Goal: Task Accomplishment & Management: Manage account settings

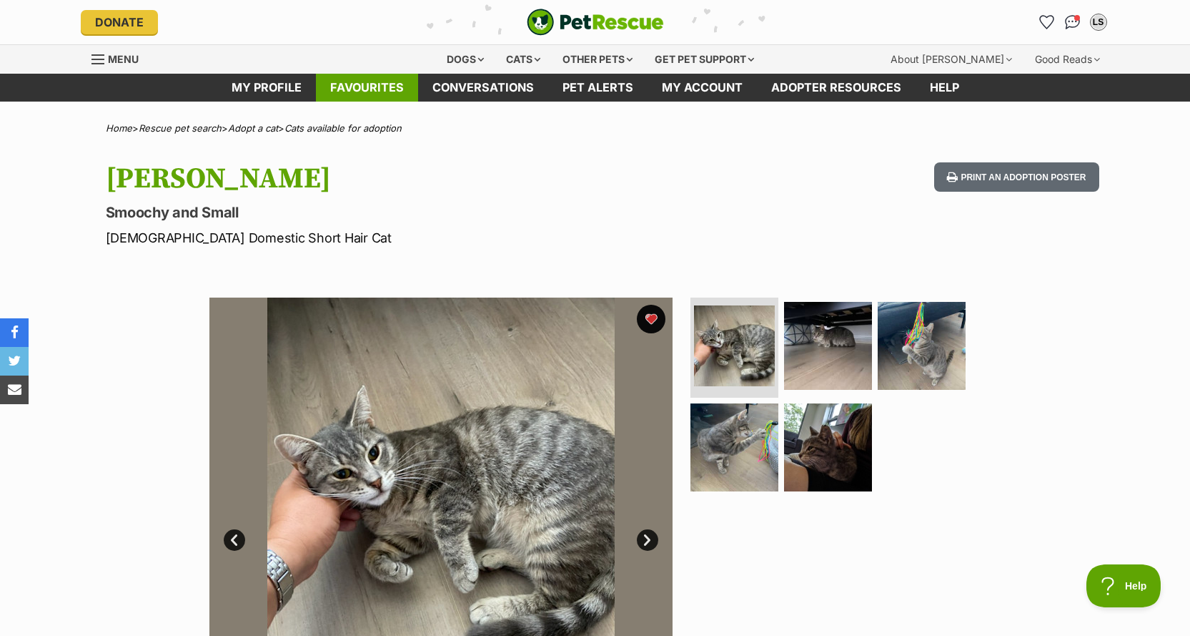
click at [365, 79] on link "Favourites" at bounding box center [367, 88] width 102 height 28
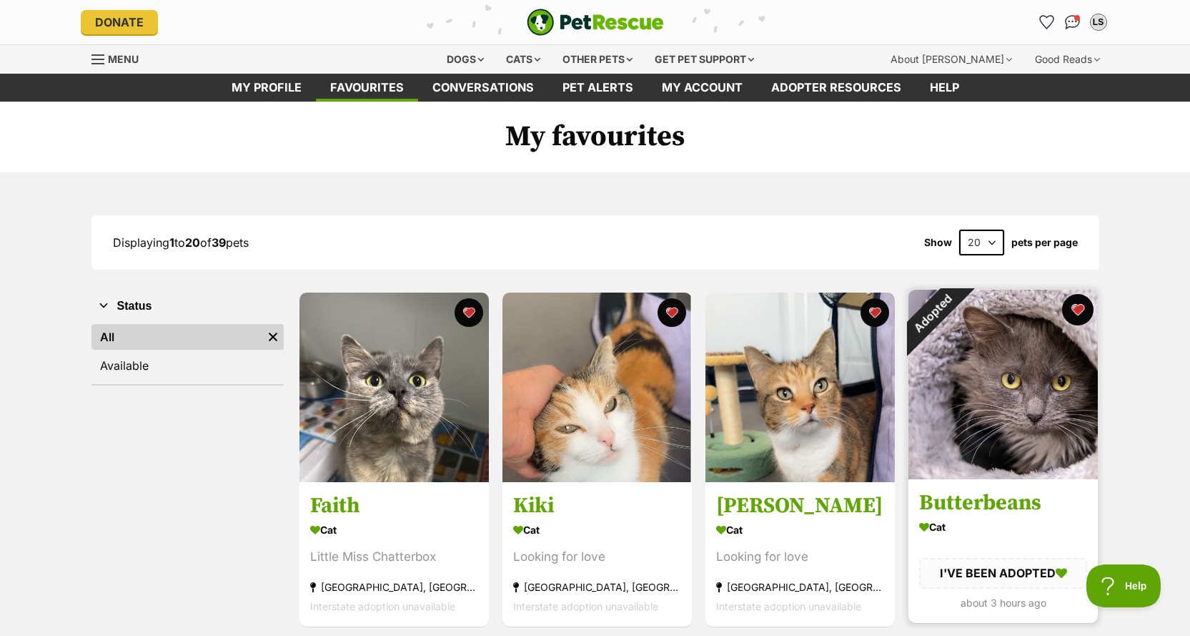
click at [1082, 310] on button "favourite" at bounding box center [1077, 309] width 31 height 31
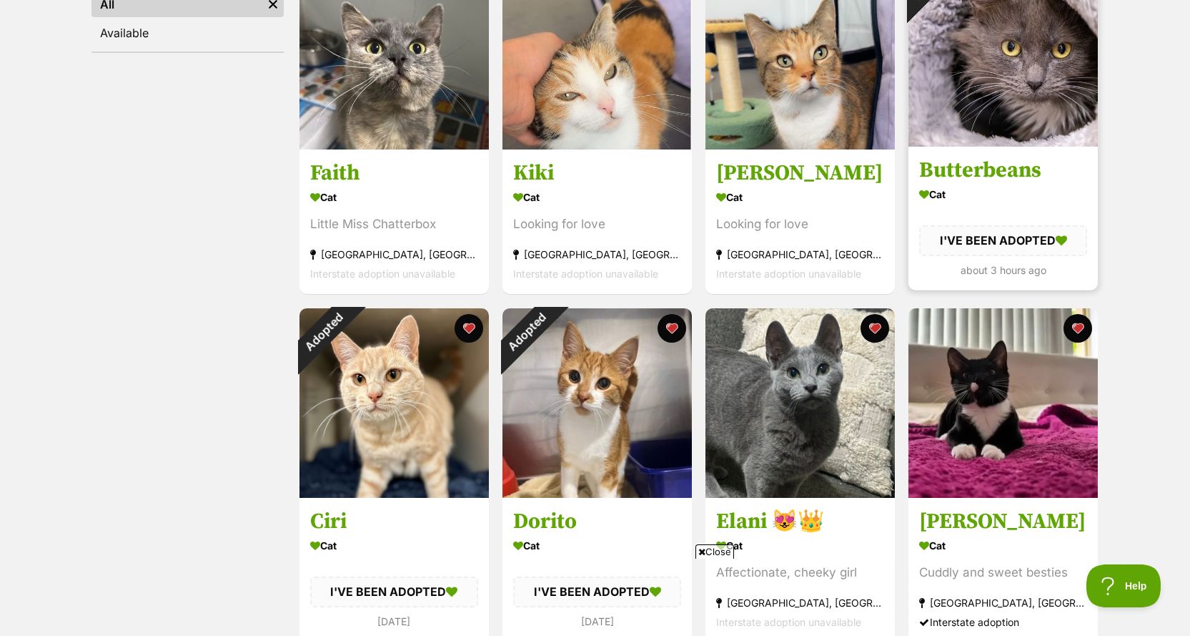
scroll to position [429, 0]
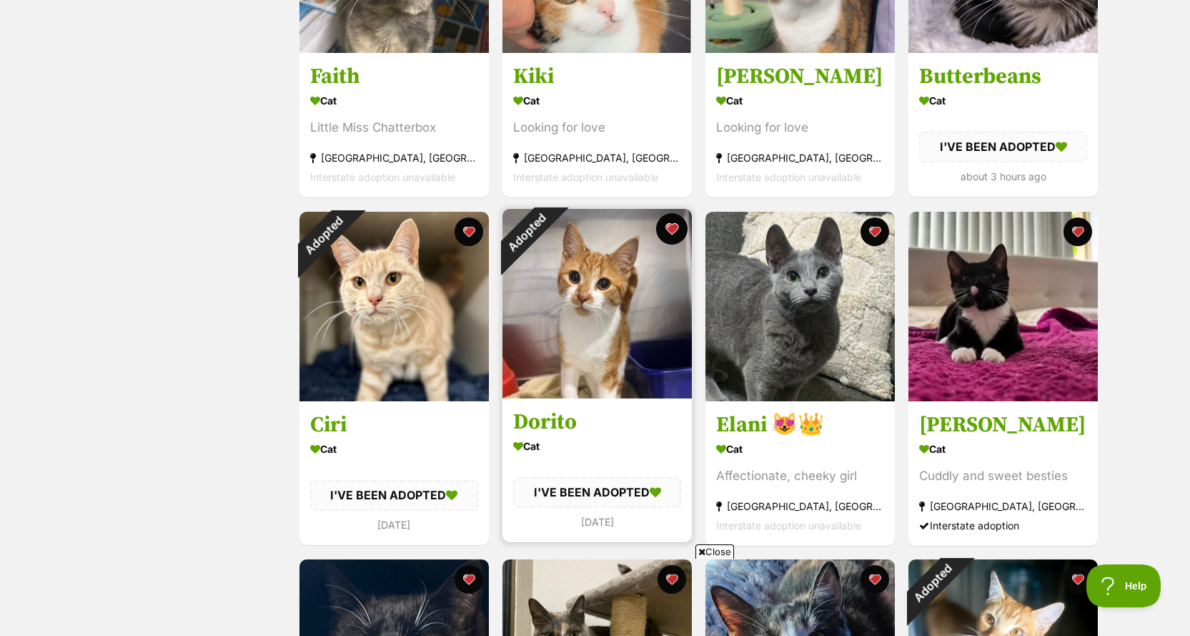
click at [673, 229] on button "favourite" at bounding box center [671, 228] width 31 height 31
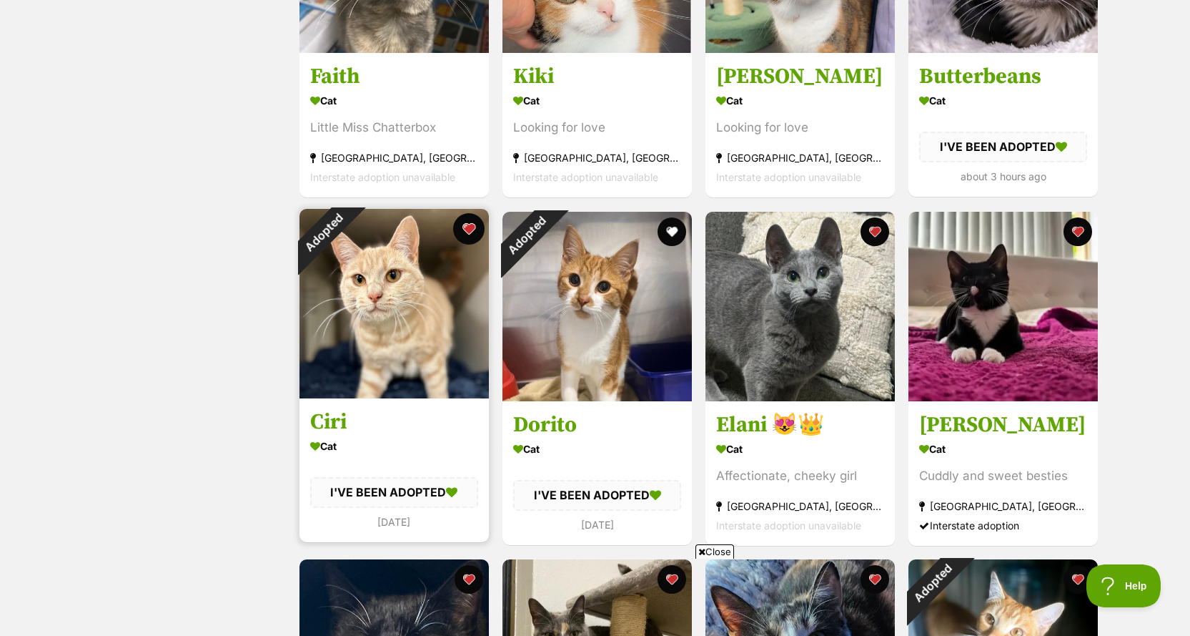
click at [469, 223] on button "favourite" at bounding box center [468, 228] width 31 height 31
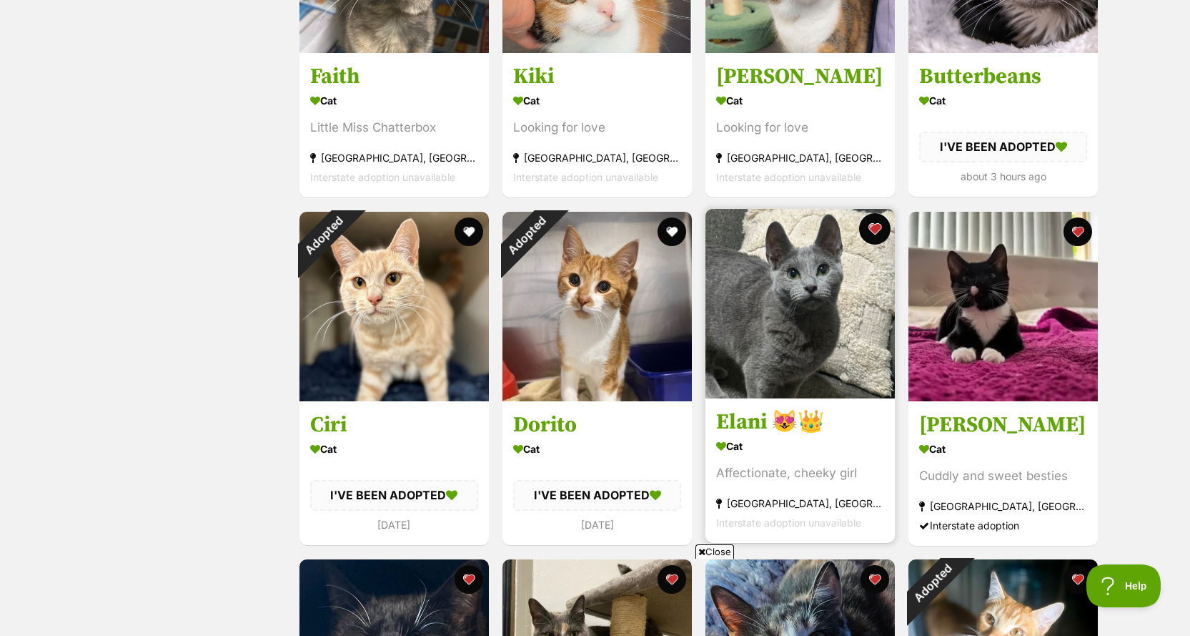
click at [876, 232] on button "favourite" at bounding box center [874, 228] width 31 height 31
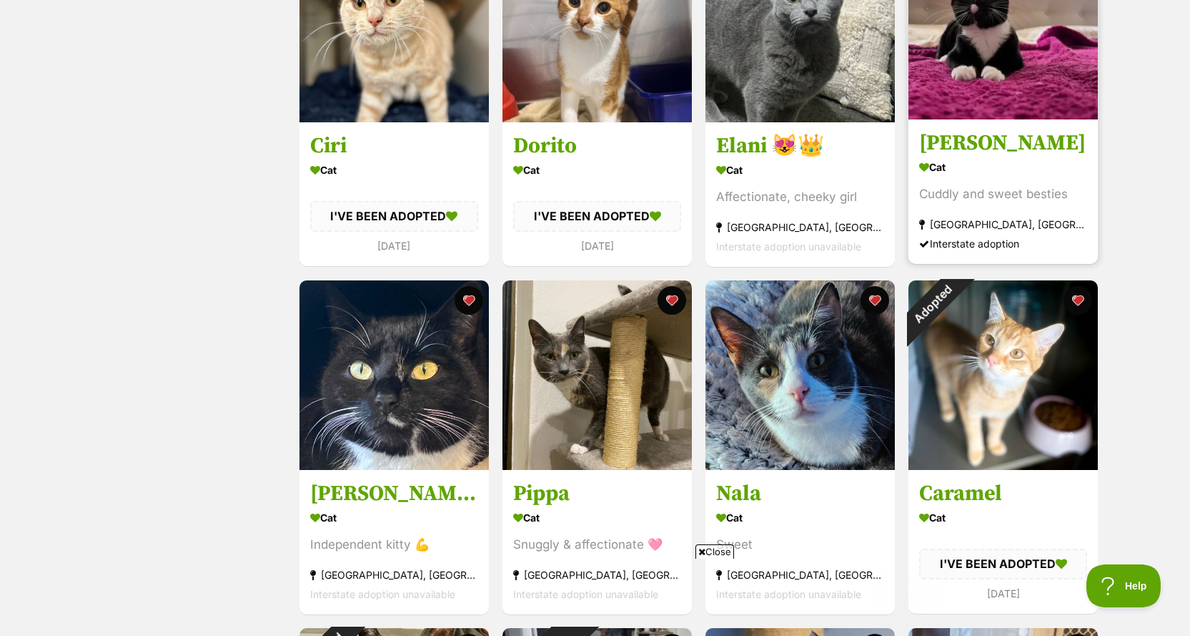
scroll to position [715, 0]
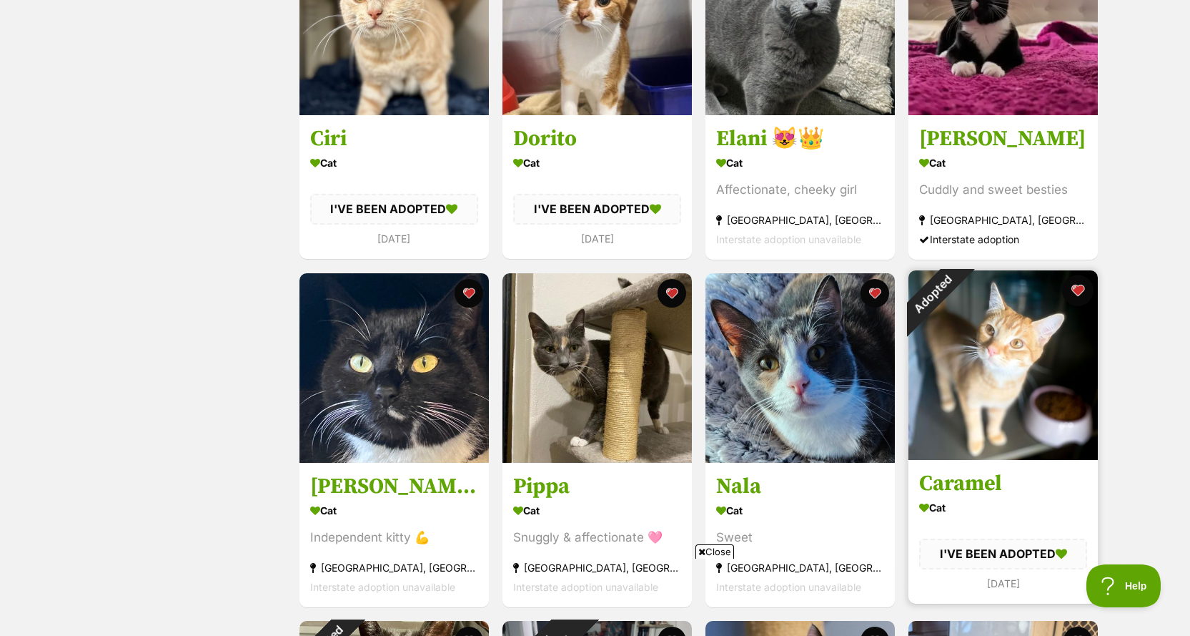
click at [1082, 287] on button "favourite" at bounding box center [1077, 290] width 31 height 31
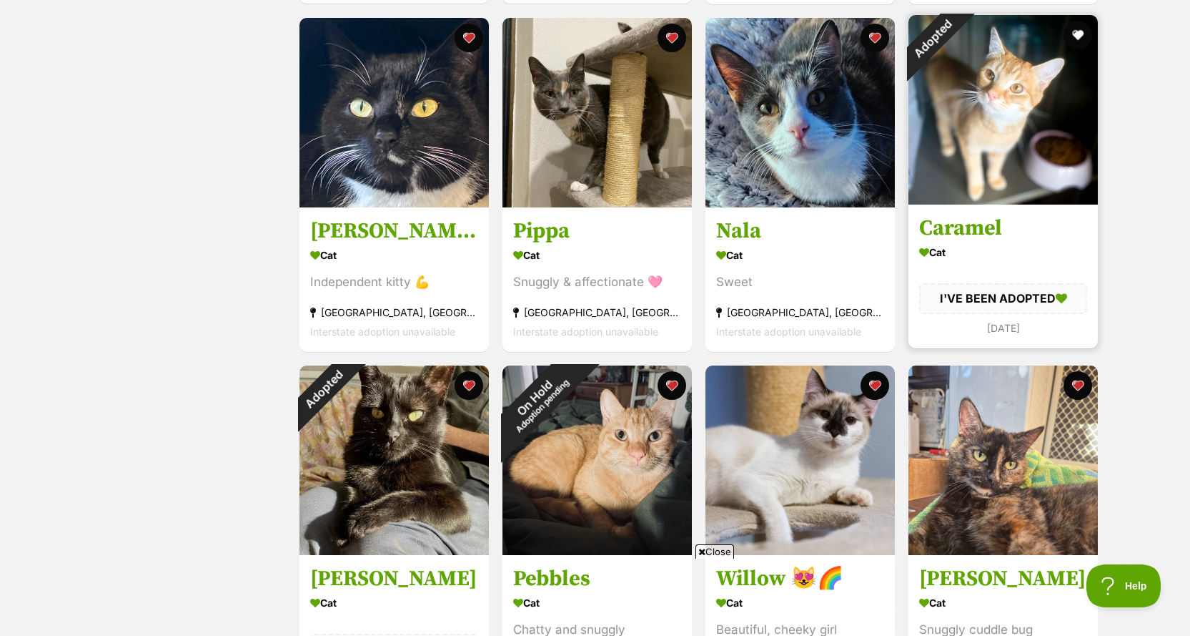
scroll to position [1072, 0]
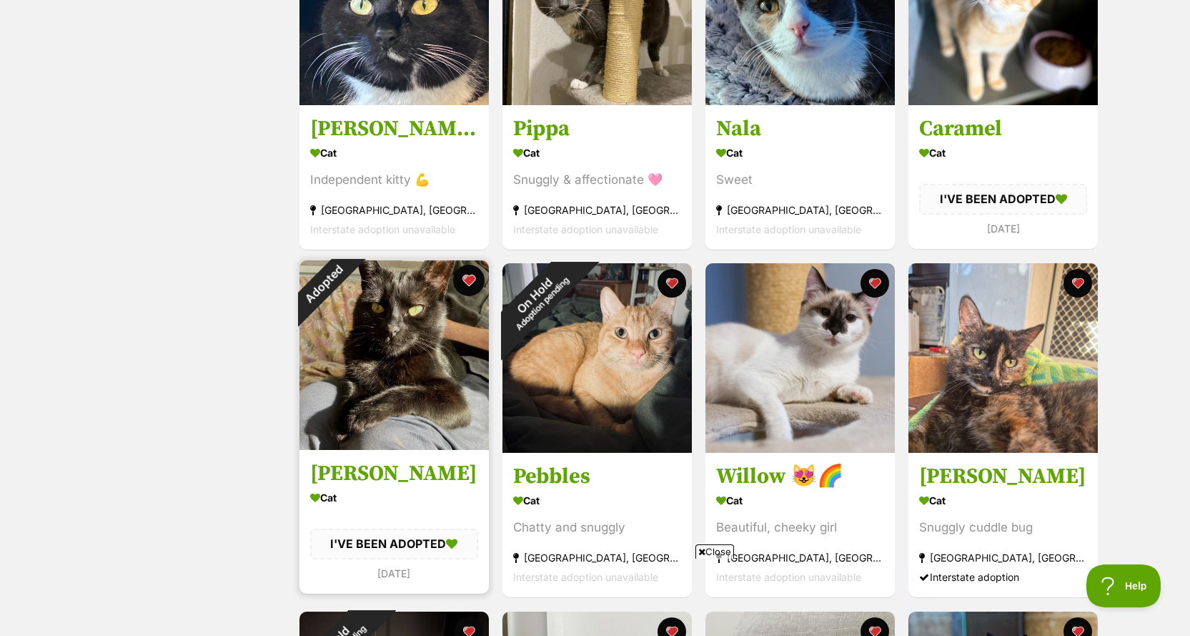
click at [472, 286] on button "favourite" at bounding box center [468, 280] width 31 height 31
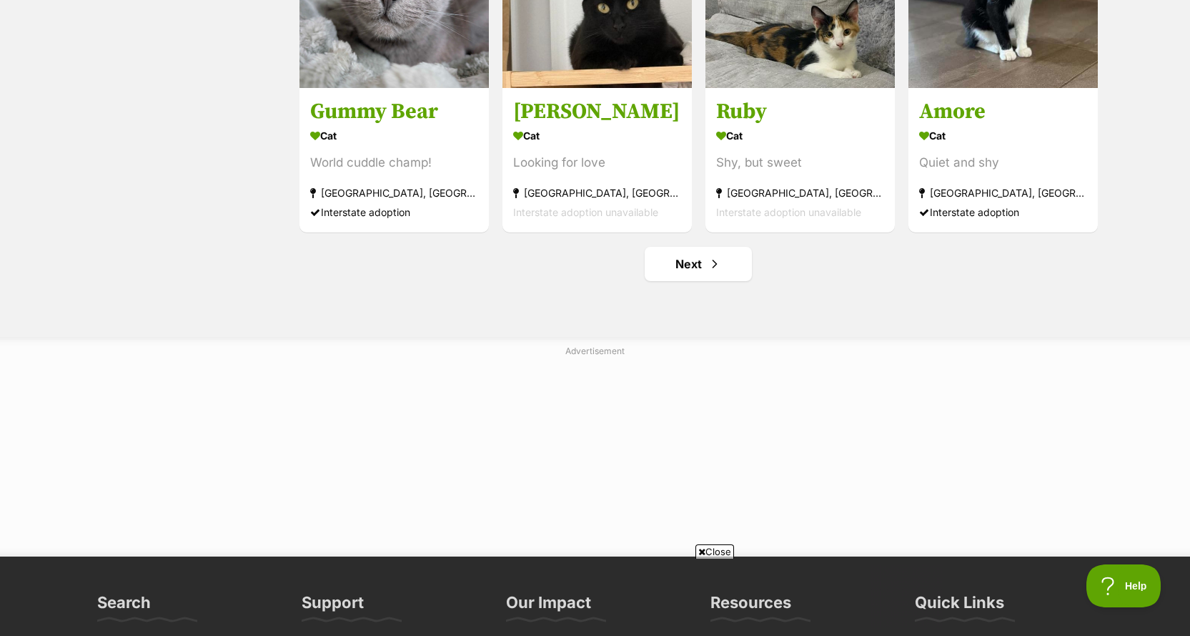
scroll to position [1787, 0]
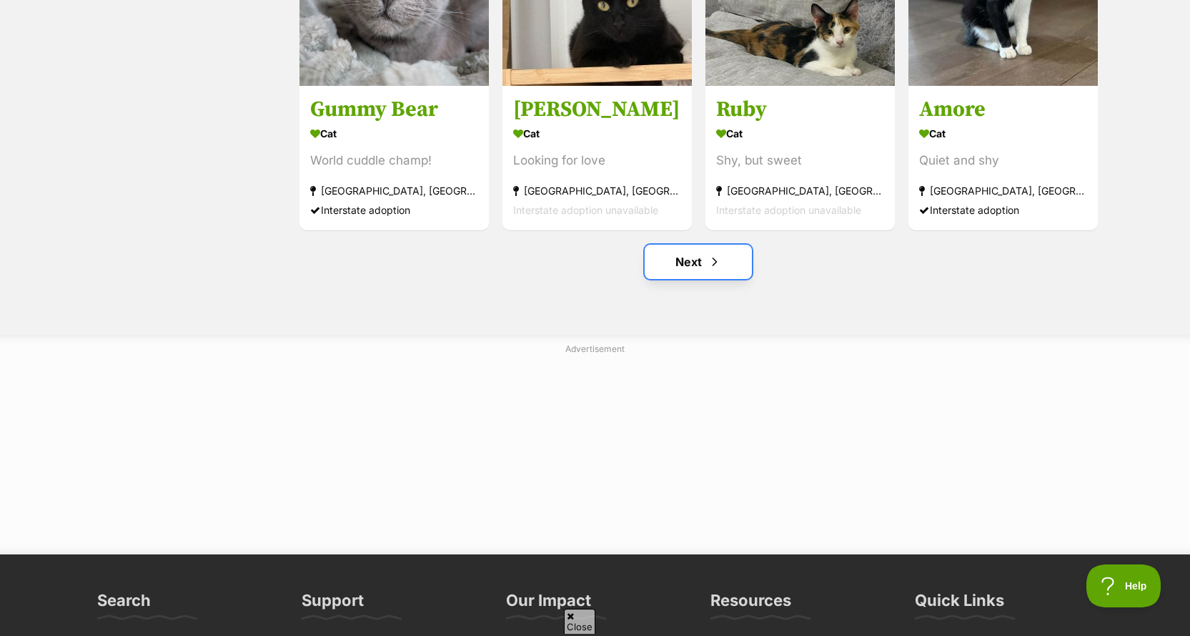
click at [713, 268] on span "Next page" at bounding box center [715, 261] width 14 height 17
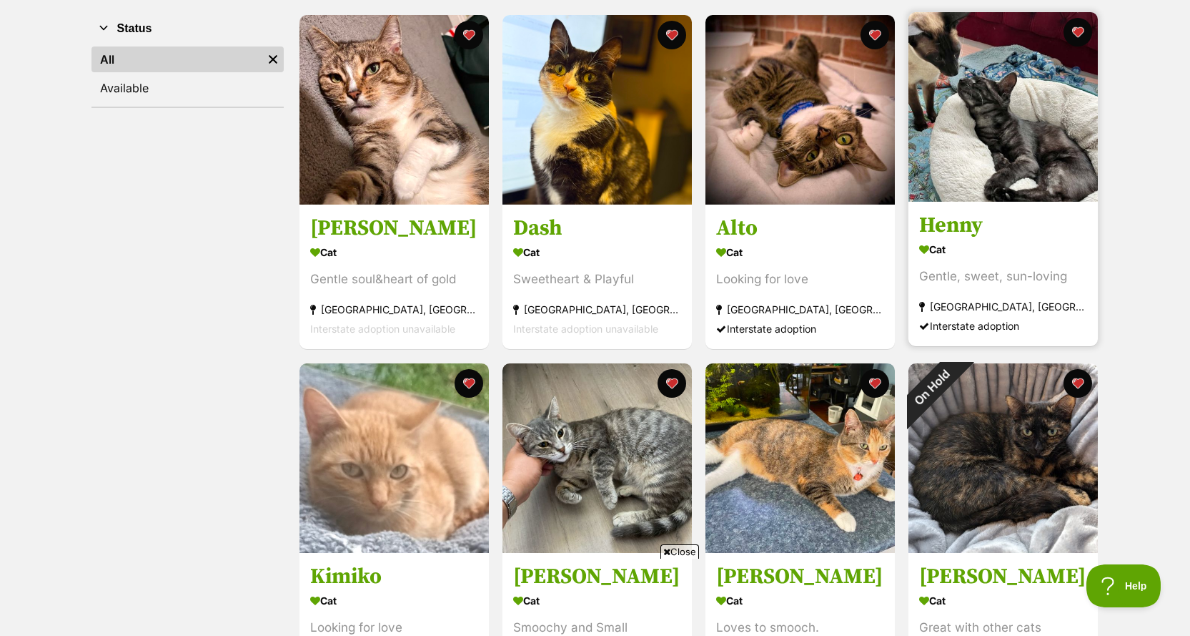
scroll to position [143, 0]
